Goal: Task Accomplishment & Management: Complete application form

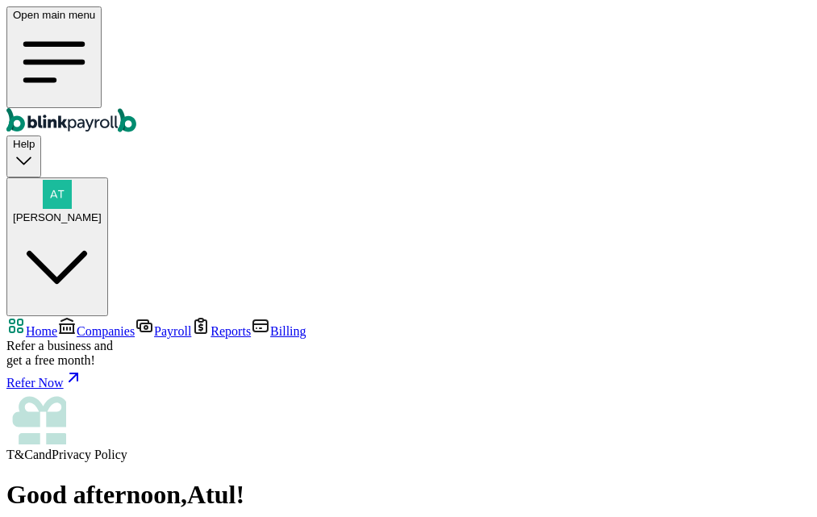
click at [28, 31] on icon "Global" at bounding box center [54, 62] width 82 height 82
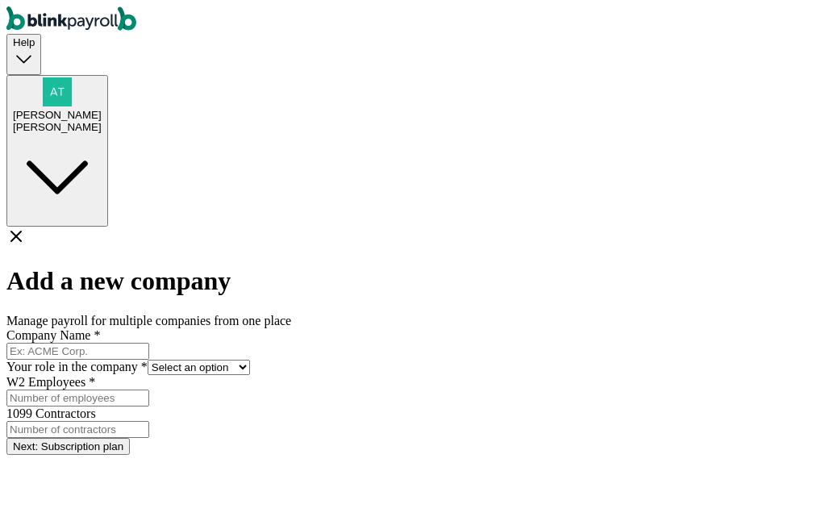
click at [149, 343] on input "Company Name *" at bounding box center [77, 351] width 143 height 17
type input "Clouds"
click at [250, 360] on select "Select an option Business owner HR CPA / Accountant Other" at bounding box center [199, 367] width 102 height 15
select select "owner"
click at [247, 360] on select "Select an option Business owner HR CPA / Accountant Other" at bounding box center [199, 367] width 102 height 15
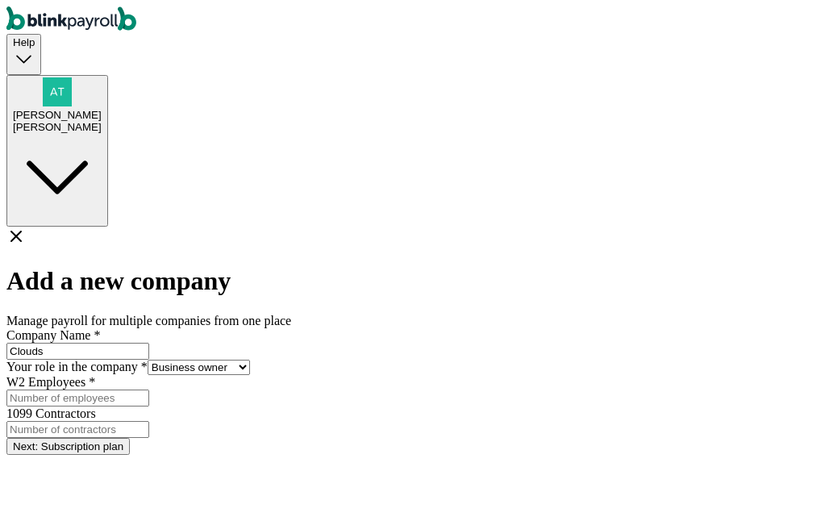
click at [149, 389] on input "W2 Employees *" at bounding box center [77, 397] width 143 height 17
type input "2"
click at [149, 421] on input "1099 Contractors" at bounding box center [77, 429] width 143 height 17
type input "2"
click at [130, 438] on button "Next: Subscription plan" at bounding box center [67, 446] width 123 height 17
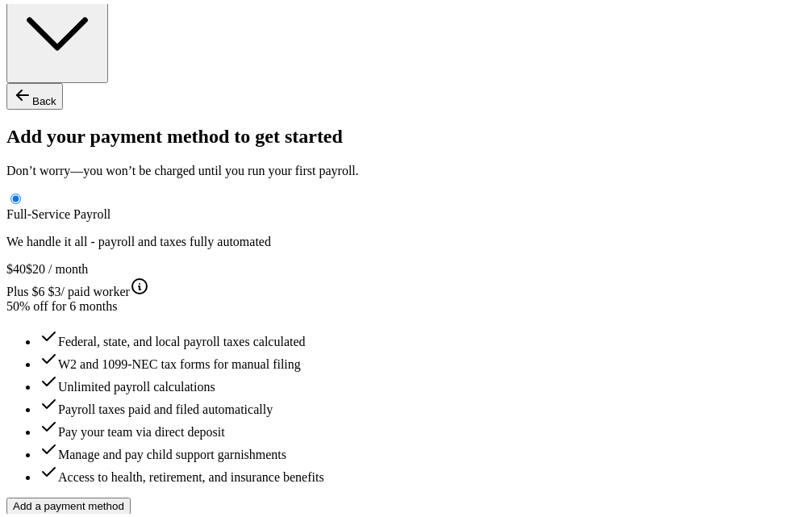
scroll to position [179, 0]
click at [131, 494] on button "Add a payment method" at bounding box center [68, 502] width 124 height 17
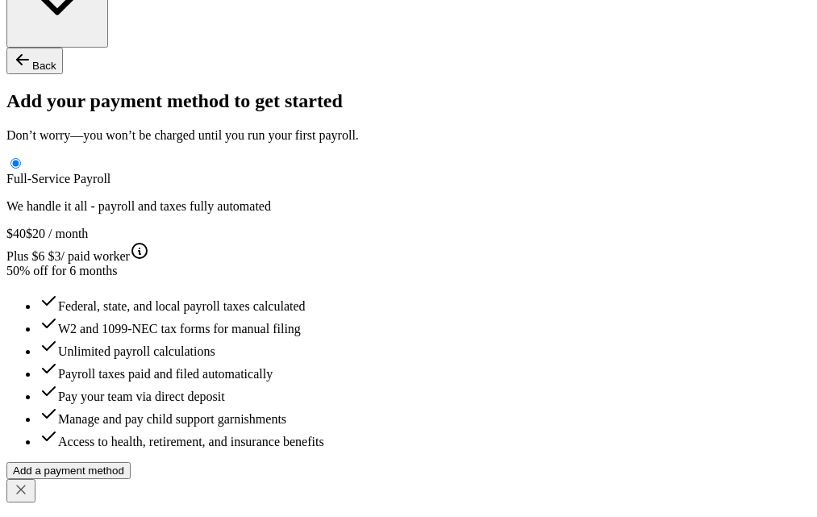
type input "Atul"
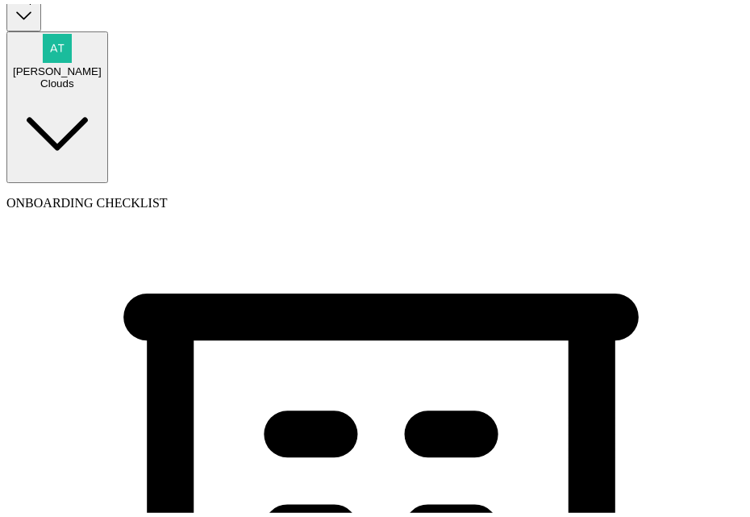
scroll to position [81, 0]
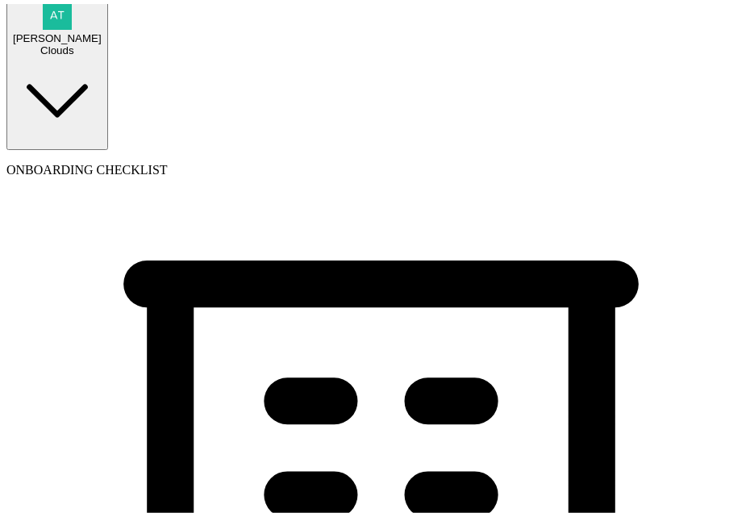
type input "[PHONE_NUMBER]"
select select "C-Corporation"
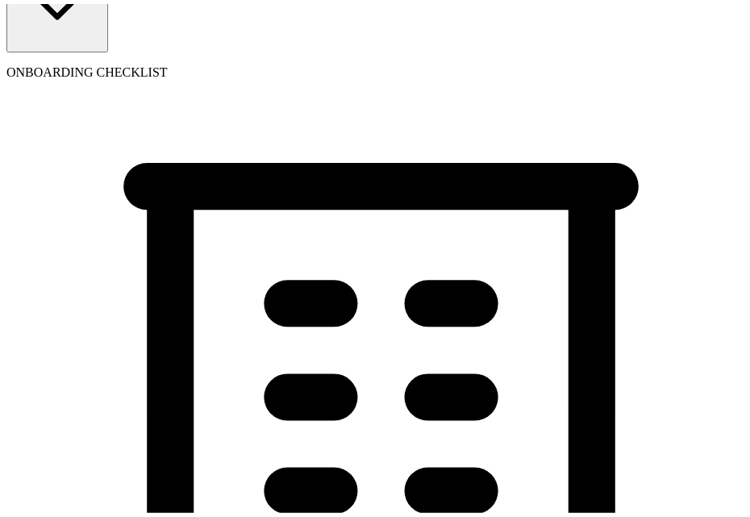
scroll to position [242, 0]
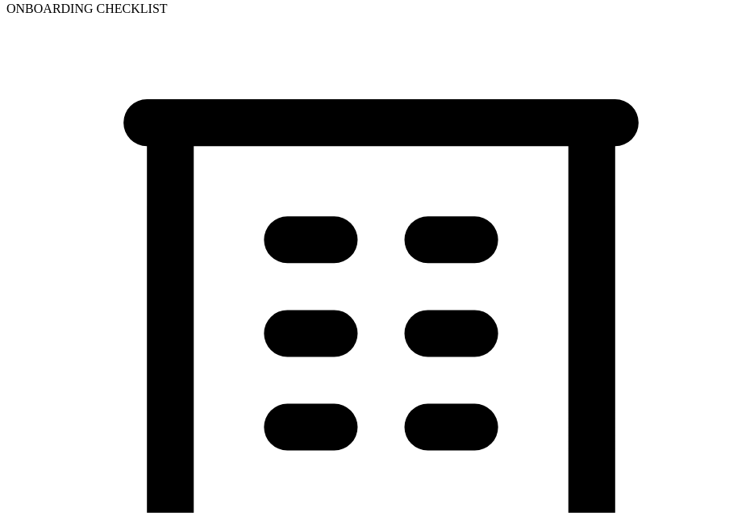
select select "Consulting Services"
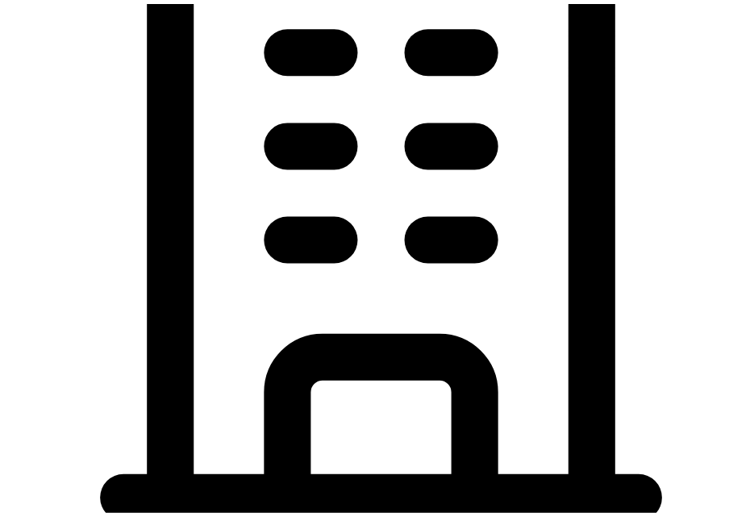
scroll to position [564, 0]
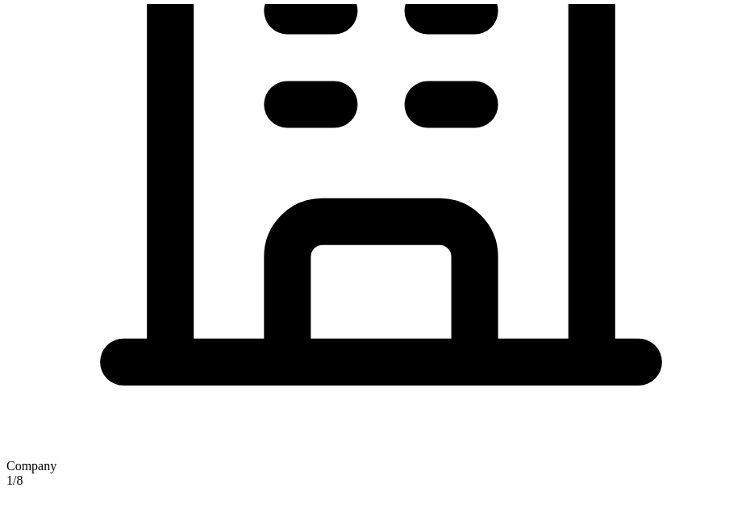
type input "[DATE]"
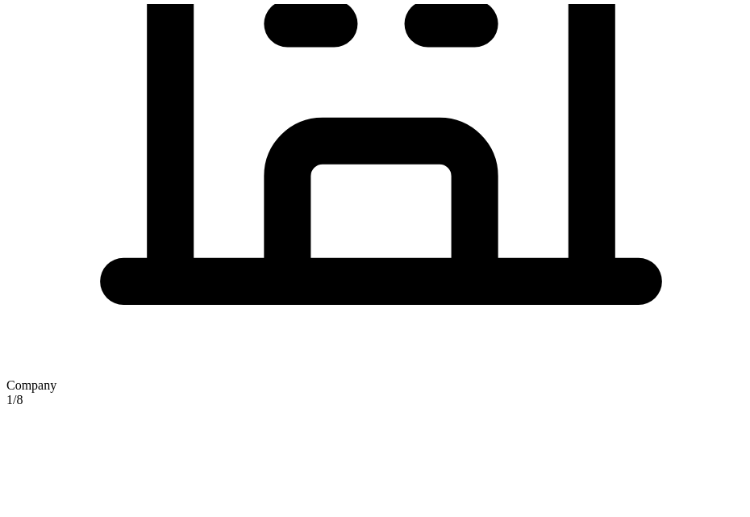
type input "55 [US_STATE] a and M Univ"
type input "[GEOGRAPHIC_DATA]"
type input "77843"
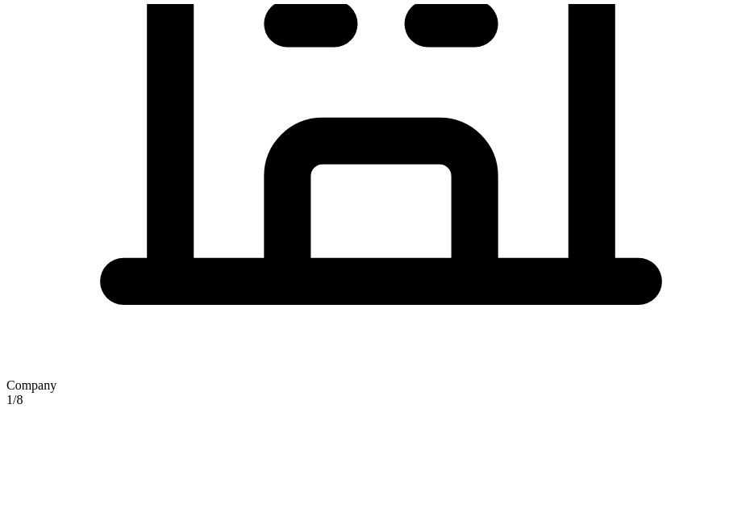
scroll to position [968, 0]
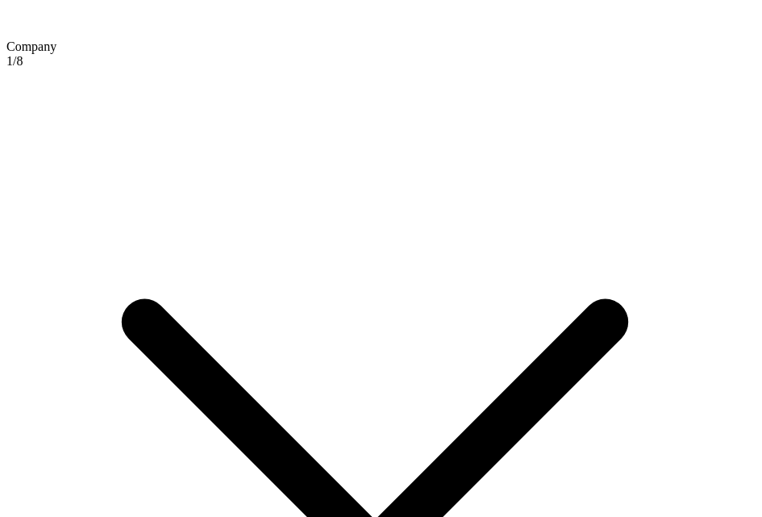
type input "main"
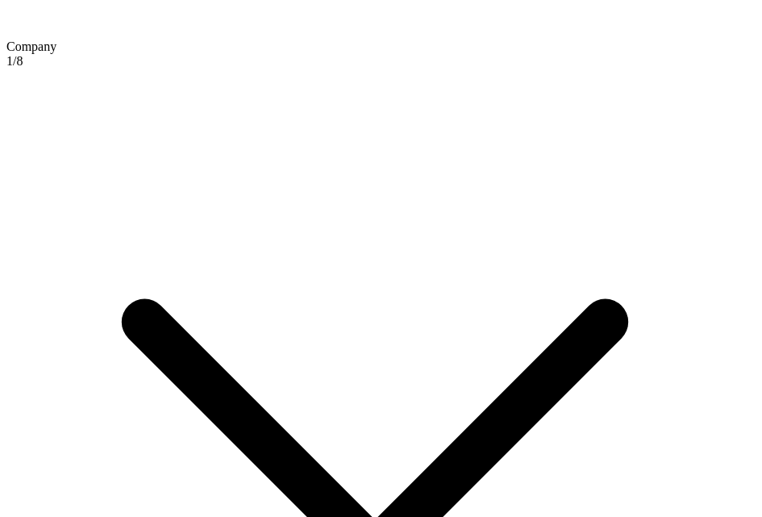
checkbox input "true"
type input "55 [US_STATE] a and M Univ"
type input "[GEOGRAPHIC_DATA]"
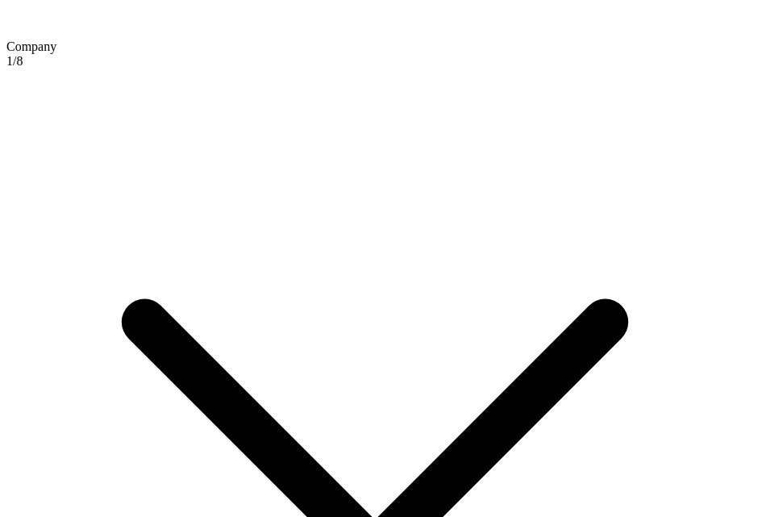
type input "77843"
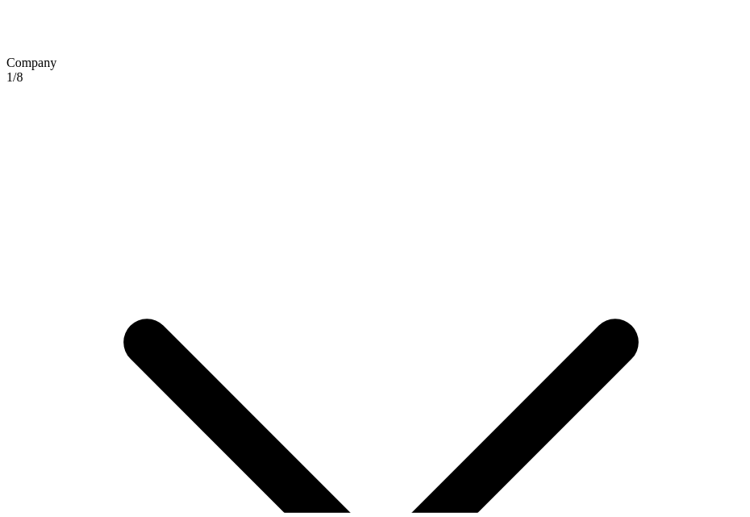
scroll to position [1094, 0]
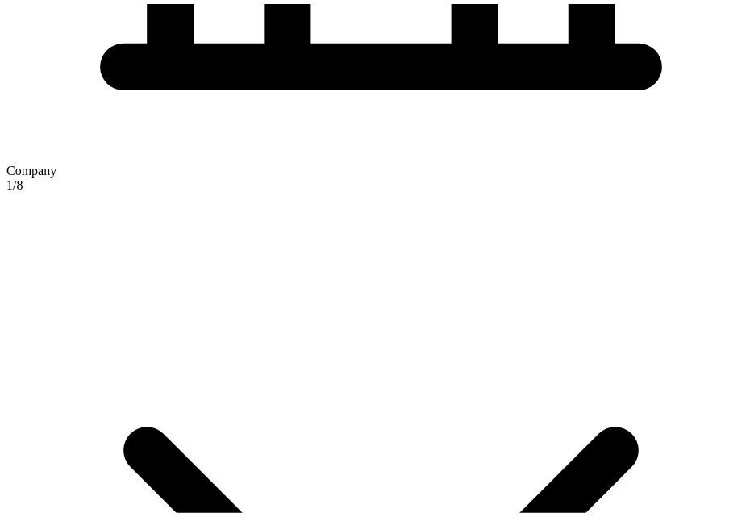
scroll to position [691, 0]
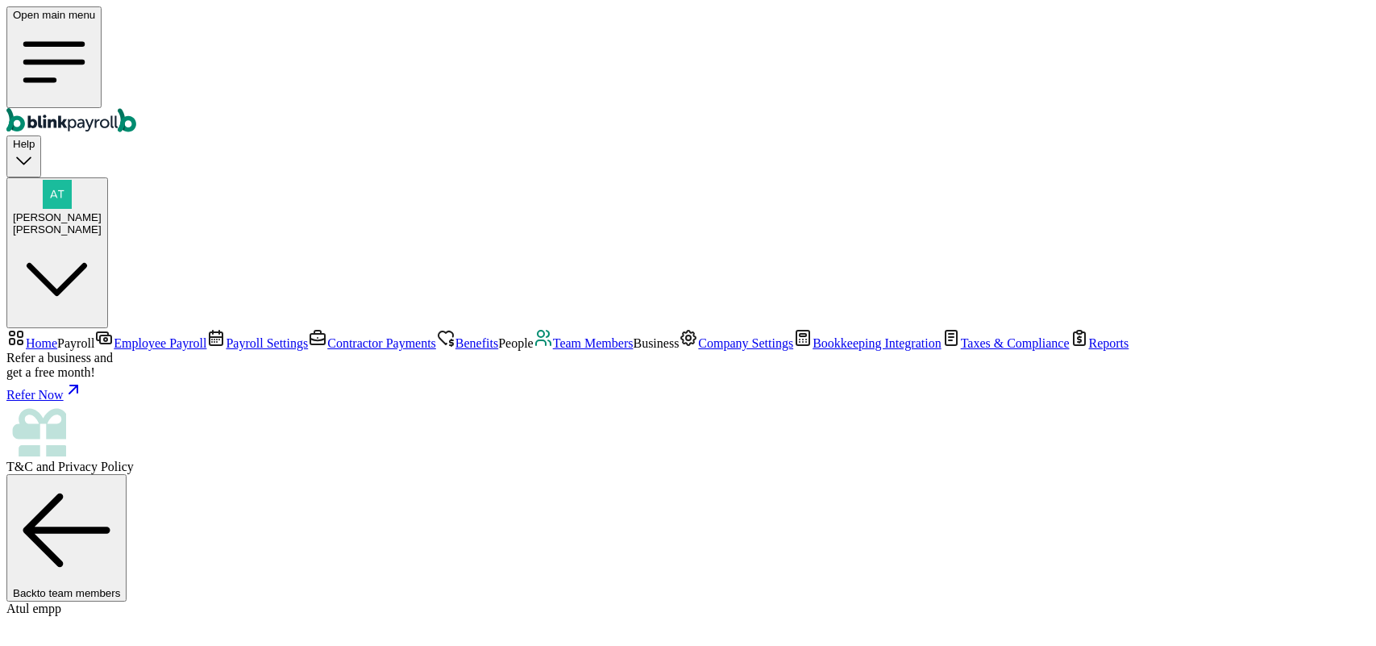
select select "2025"
